Goal: Information Seeking & Learning: Learn about a topic

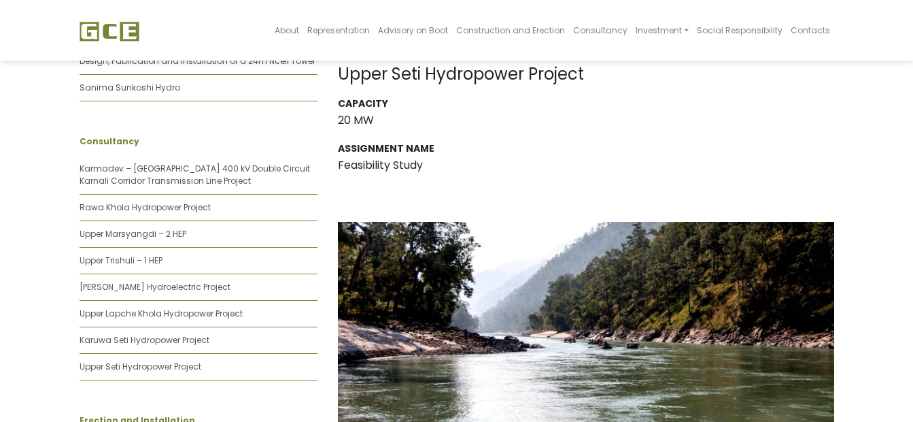
scroll to position [476, 0]
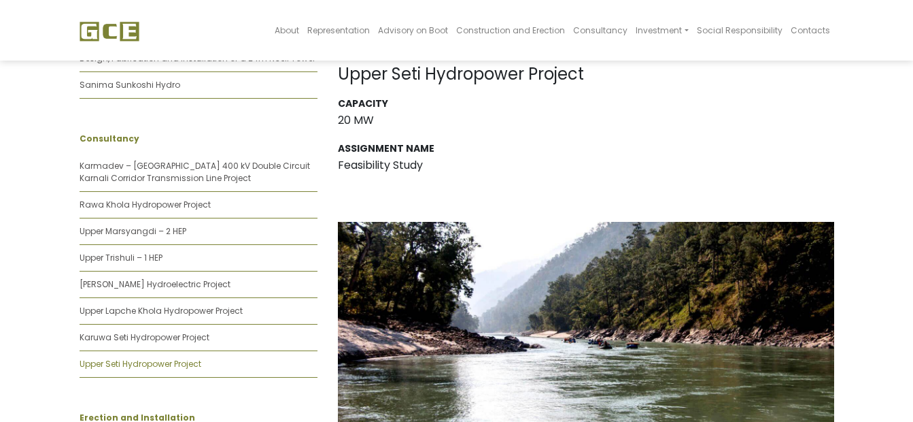
click at [177, 358] on link "Upper Seti Hydropower Project" at bounding box center [141, 364] width 122 height 12
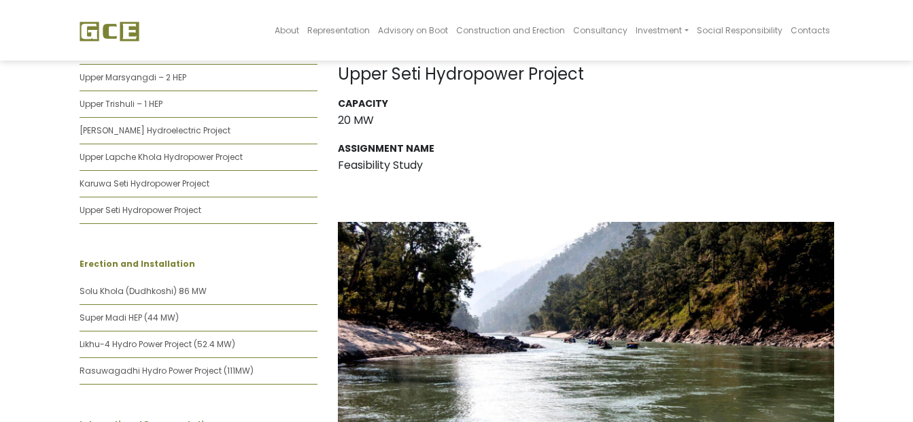
scroll to position [464, 0]
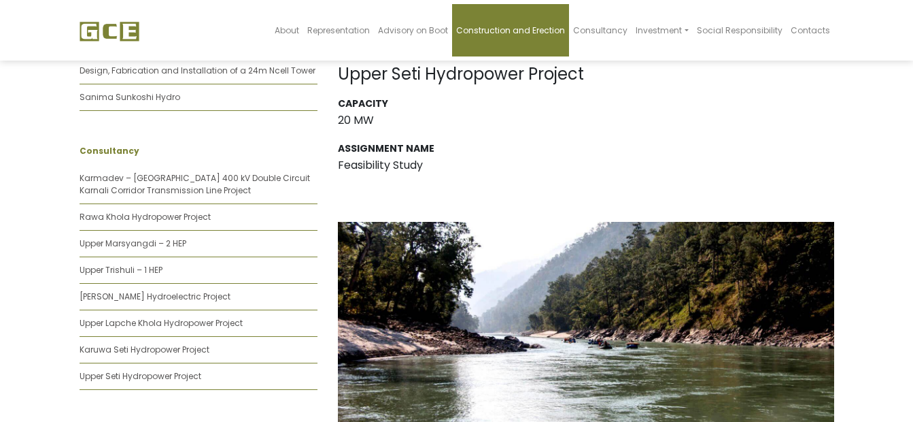
click at [559, 31] on span "Construction and Erection" at bounding box center [510, 30] width 109 height 12
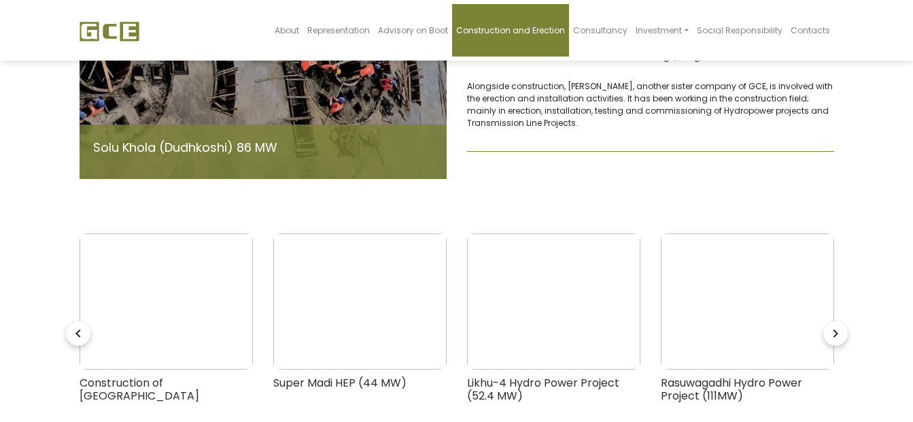
scroll to position [303, 0]
